Goal: Check status: Check status

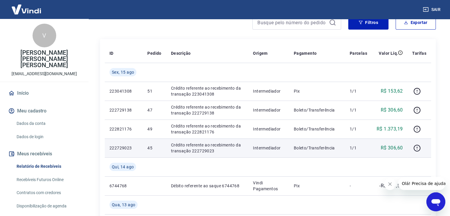
scroll to position [59, 0]
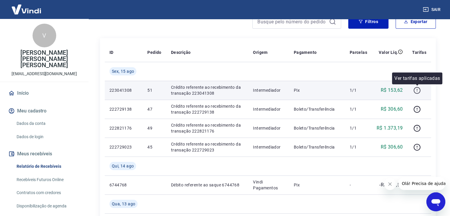
click at [417, 92] on icon "button" at bounding box center [417, 90] width 7 height 7
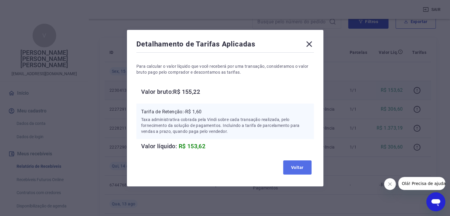
click at [301, 168] on button "Voltar" at bounding box center [297, 167] width 28 height 14
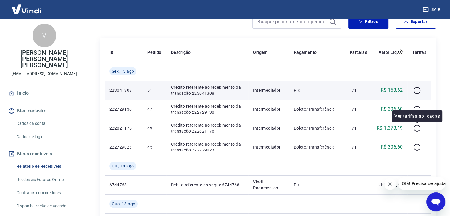
click at [417, 110] on div "Ver tarifas aplicadas" at bounding box center [417, 116] width 50 height 12
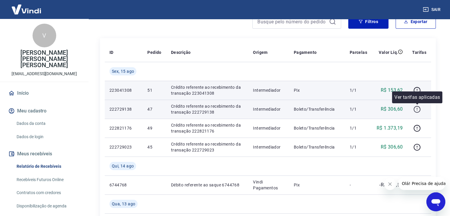
click at [418, 107] on icon "button" at bounding box center [417, 109] width 7 height 7
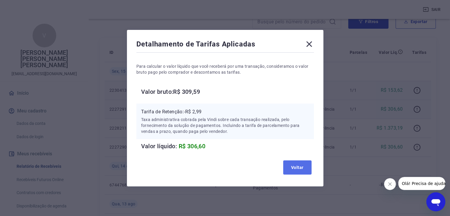
click at [298, 167] on button "Voltar" at bounding box center [297, 167] width 28 height 14
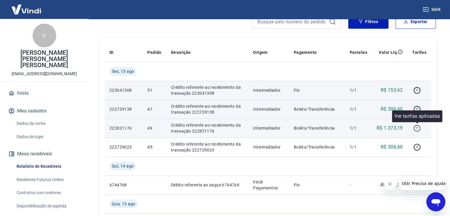
click at [418, 128] on icon "button" at bounding box center [417, 128] width 7 height 7
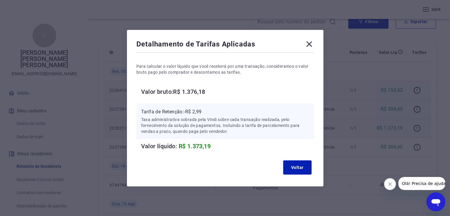
click at [311, 45] on icon at bounding box center [309, 44] width 6 height 6
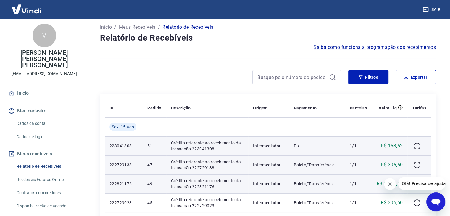
scroll to position [0, 0]
